Goal: Information Seeking & Learning: Learn about a topic

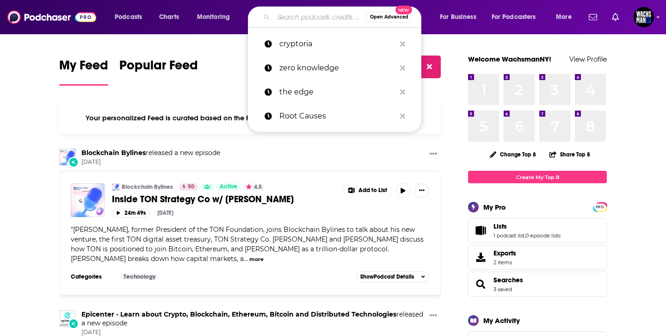
click at [295, 21] on input "Search podcasts, credits, & more..." at bounding box center [319, 17] width 93 height 15
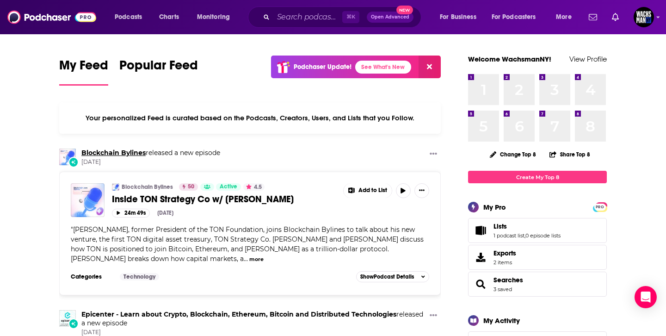
click at [128, 150] on link "Blockchain Bylines" at bounding box center [113, 153] width 64 height 8
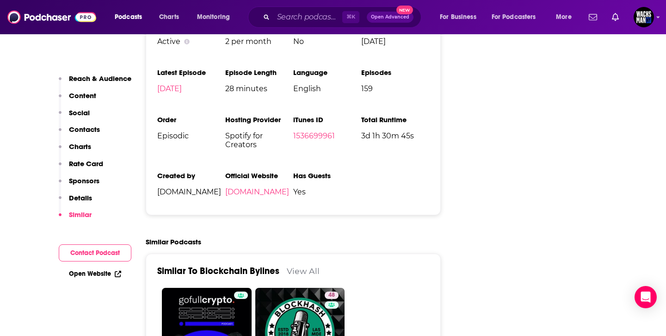
scroll to position [1577, 0]
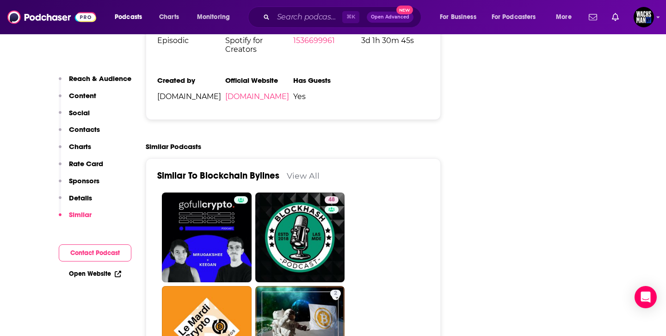
click at [100, 131] on div "Reach & Audience Content Social Contacts Charts Rate Card Sponsors Details Simi…" at bounding box center [95, 150] width 73 height 153
click at [91, 132] on p "Contacts" at bounding box center [84, 129] width 31 height 9
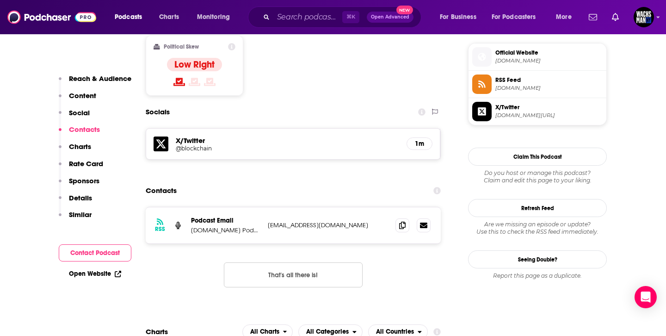
scroll to position [742, 0]
click at [327, 22] on input "Search podcasts, credits, & more..." at bounding box center [307, 17] width 69 height 15
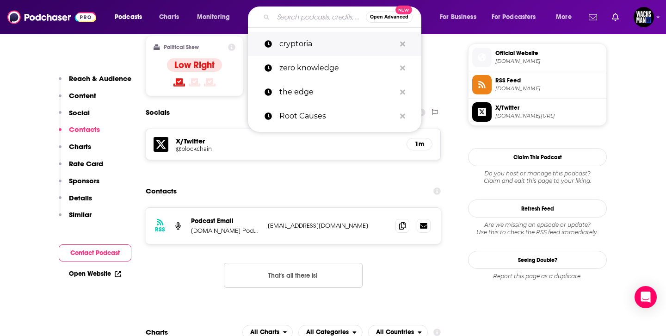
click at [314, 32] on p "cryptoria" at bounding box center [338, 44] width 116 height 24
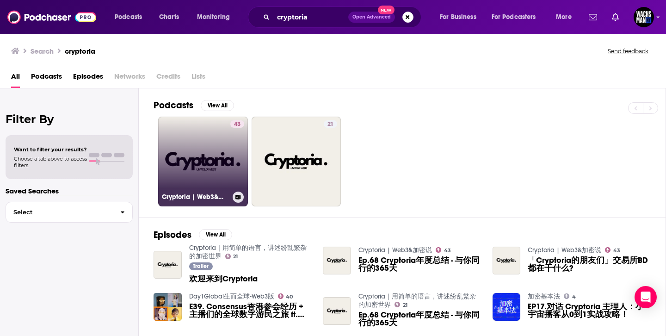
click at [226, 155] on link "43 Cryptoria | Web3&加密说" at bounding box center [203, 162] width 90 height 90
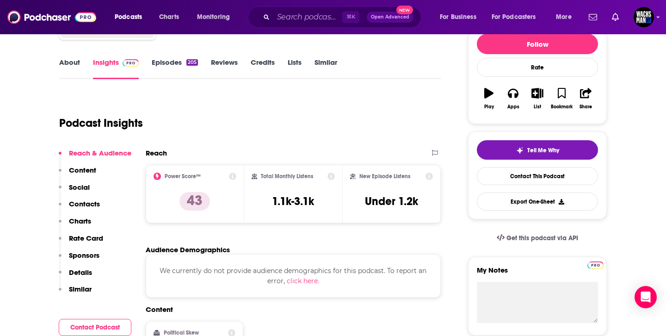
scroll to position [167, 0]
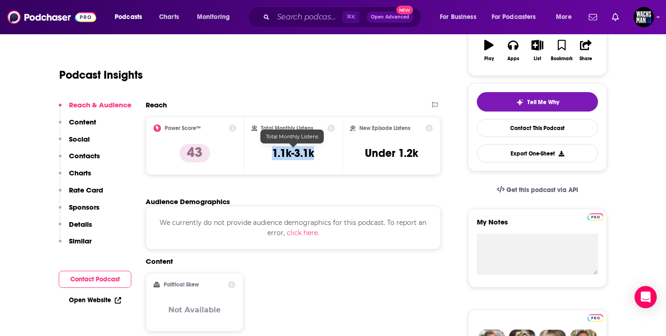
drag, startPoint x: 331, startPoint y: 159, endPoint x: 248, endPoint y: 159, distance: 83.3
click at [248, 159] on div "Total Monthly Listens 1.1k-3.1k" at bounding box center [293, 146] width 99 height 58
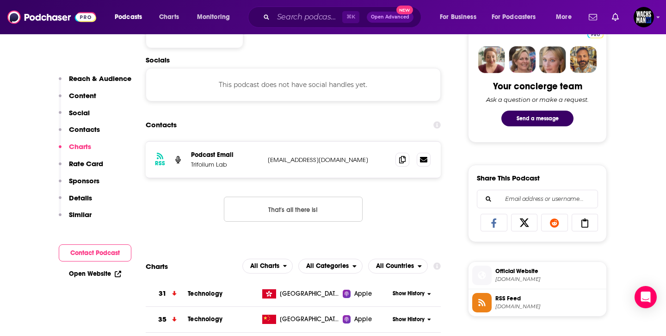
scroll to position [403, 0]
